Goal: Check status

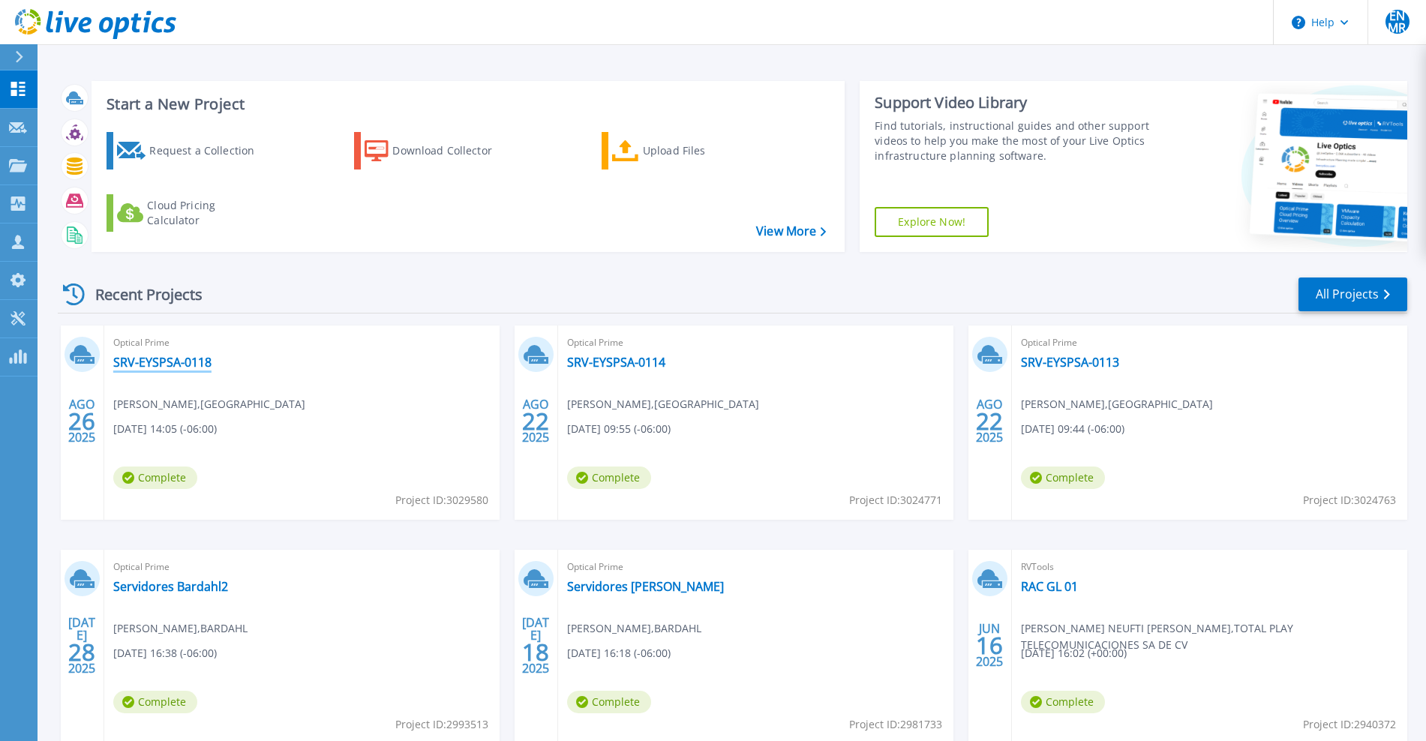
click at [167, 363] on link "SRV-EYSPSA-0118" at bounding box center [162, 362] width 98 height 15
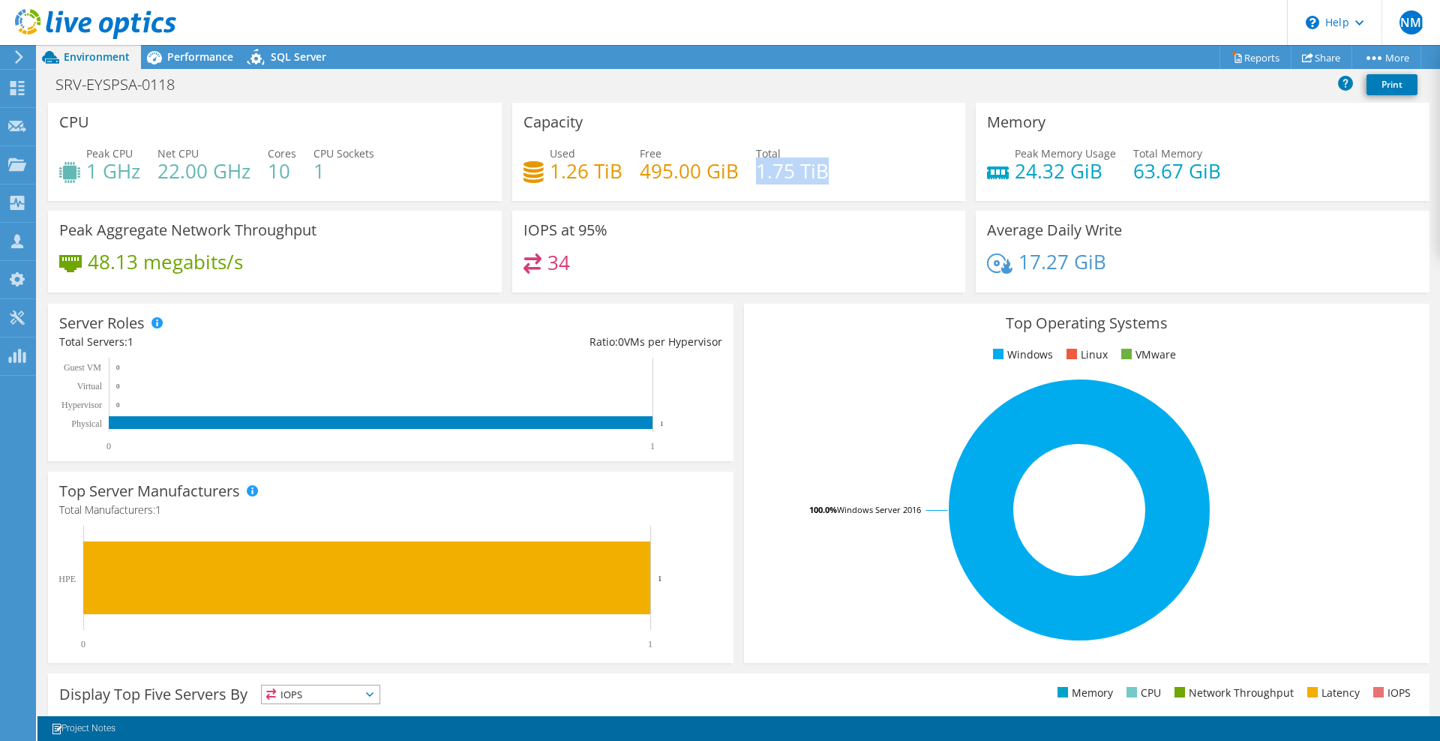
drag, startPoint x: 824, startPoint y: 174, endPoint x: 750, endPoint y: 177, distance: 74.3
click at [750, 177] on div "Used 1.26 TiB Free 495.00 GiB Total 1.75 TiB" at bounding box center [739, 170] width 431 height 49
drag, startPoint x: 634, startPoint y: 176, endPoint x: 726, endPoint y: 168, distance: 92.6
click at [724, 168] on h4 "495.00 GiB" at bounding box center [689, 171] width 99 height 17
drag, startPoint x: 735, startPoint y: 168, endPoint x: 632, endPoint y: 173, distance: 103.6
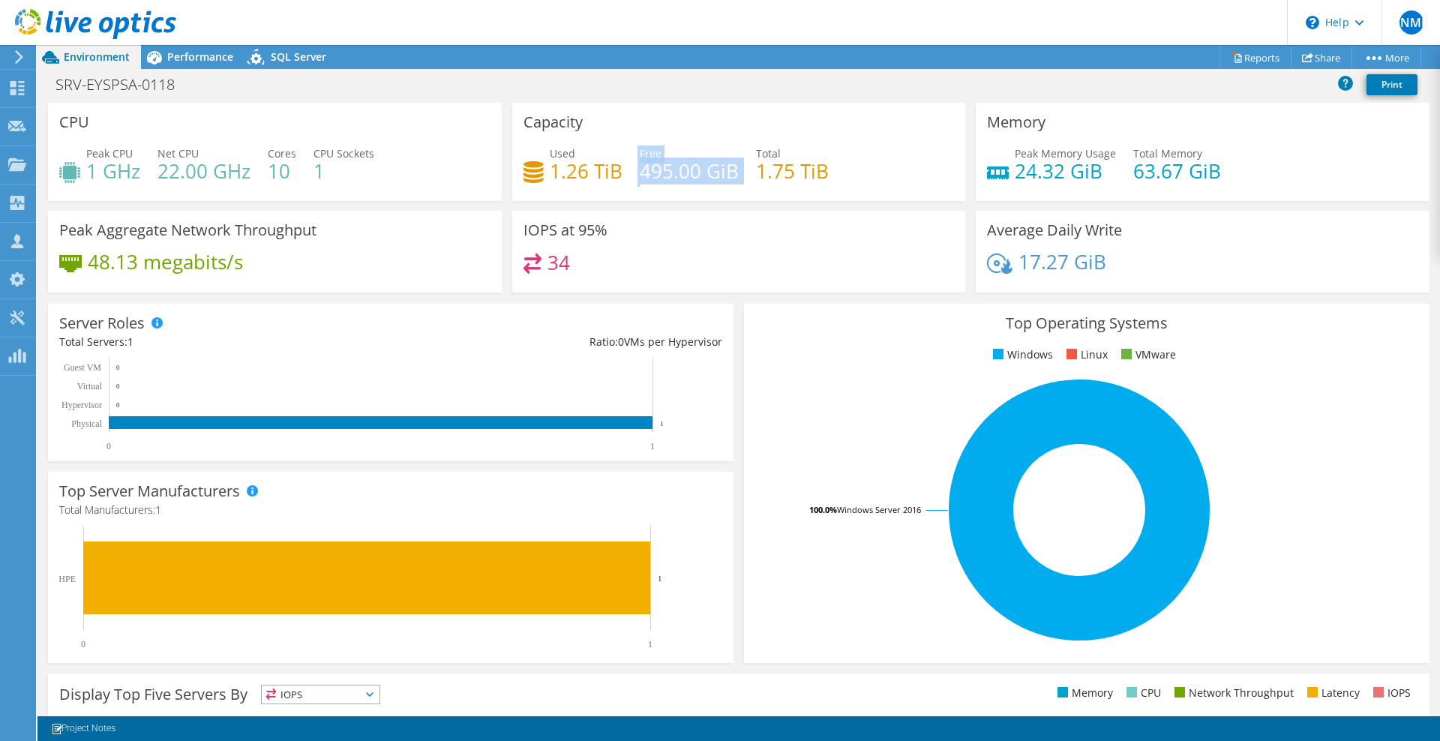
click at [632, 173] on div "Used 1.26 TiB Free 495.00 GiB Total 1.75 TiB" at bounding box center [739, 170] width 431 height 49
click at [624, 174] on div "Used 1.26 TiB Free 495.00 GiB Total 1.75 TiB" at bounding box center [739, 170] width 431 height 49
drag, startPoint x: 614, startPoint y: 174, endPoint x: 539, endPoint y: 172, distance: 75.0
click at [539, 172] on div "Used 1.26 TiB" at bounding box center [573, 163] width 99 height 34
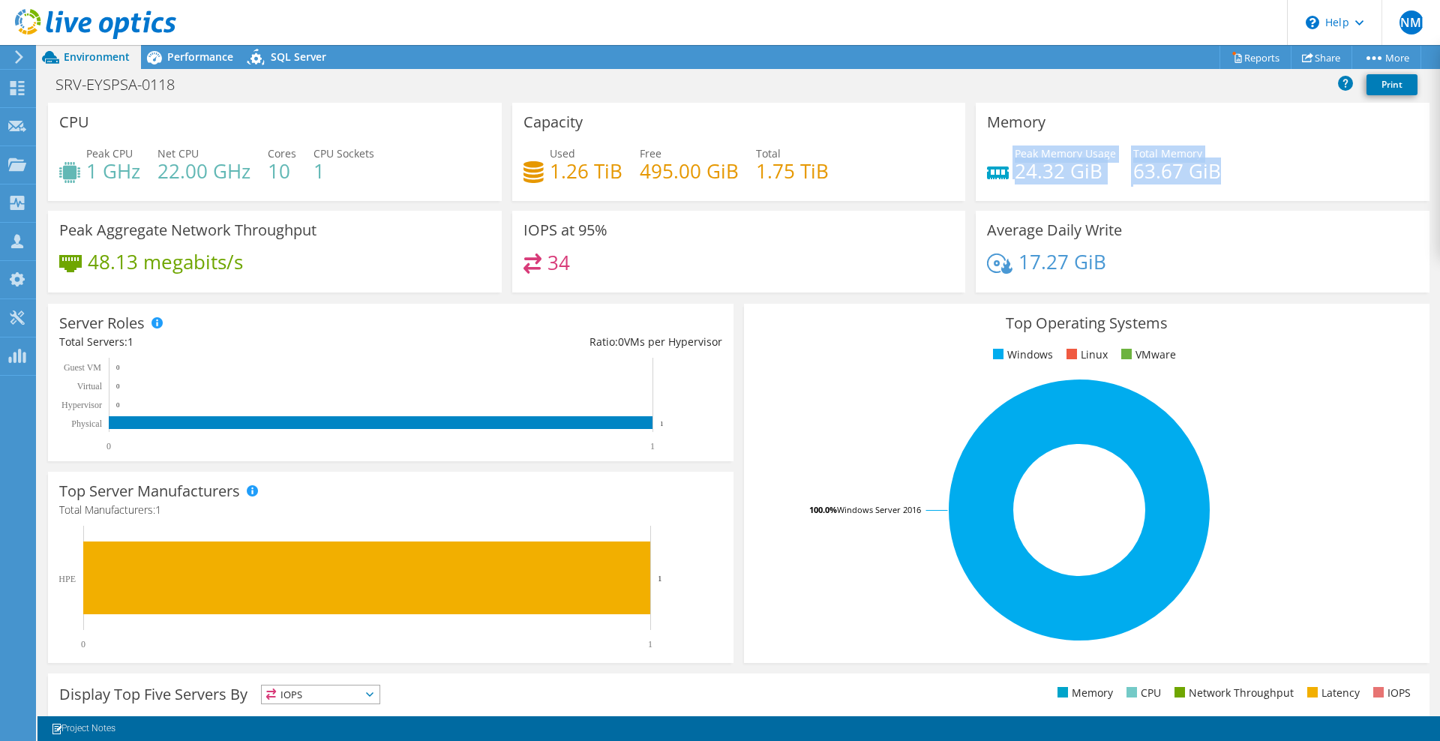
drag, startPoint x: 1209, startPoint y: 165, endPoint x: 998, endPoint y: 175, distance: 211.0
click at [999, 175] on div "Peak Memory Usage 24.32 GiB Total Memory 63.67 GiB" at bounding box center [1202, 170] width 431 height 49
